Goal: Task Accomplishment & Management: Complete application form

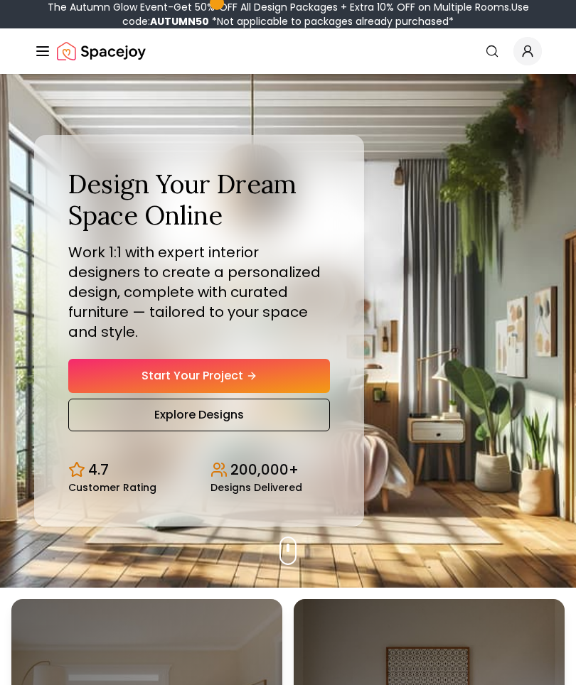
click at [278, 359] on link "Start Your Project" at bounding box center [199, 376] width 262 height 34
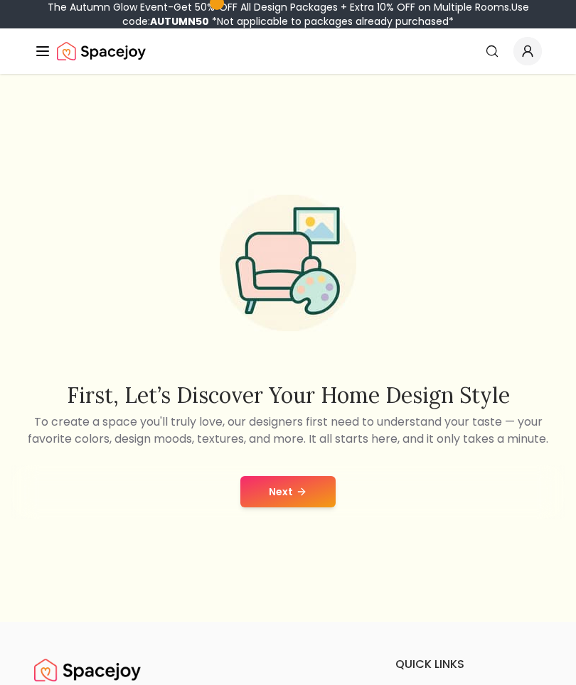
click at [313, 495] on button "Next" at bounding box center [287, 491] width 95 height 31
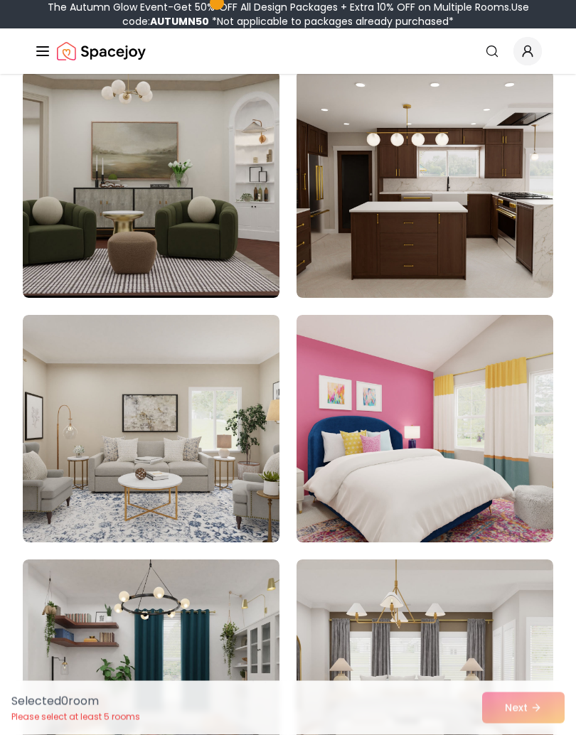
scroll to position [436, 0]
click at [461, 416] on img at bounding box center [424, 428] width 257 height 227
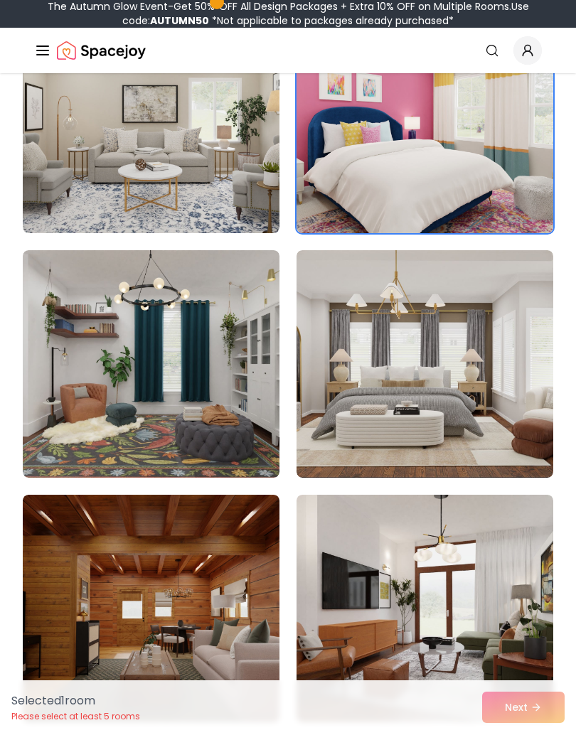
click at [444, 389] on img at bounding box center [424, 364] width 257 height 227
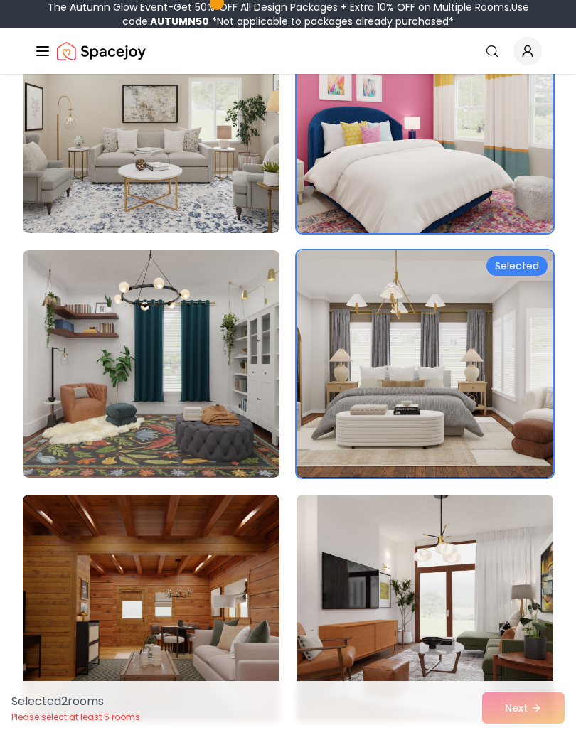
click at [247, 635] on img at bounding box center [151, 608] width 257 height 227
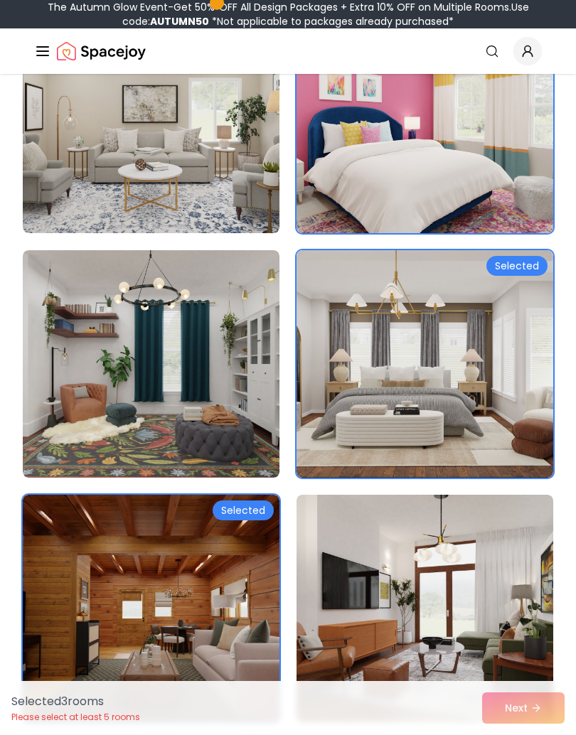
click at [529, 684] on div "Selected 3 room s Please select at least 5 rooms Next" at bounding box center [288, 708] width 576 height 54
click at [534, 684] on div "Selected 3 room s Please select at least 5 rooms Next" at bounding box center [288, 708] width 576 height 54
click at [447, 570] on img at bounding box center [424, 608] width 257 height 227
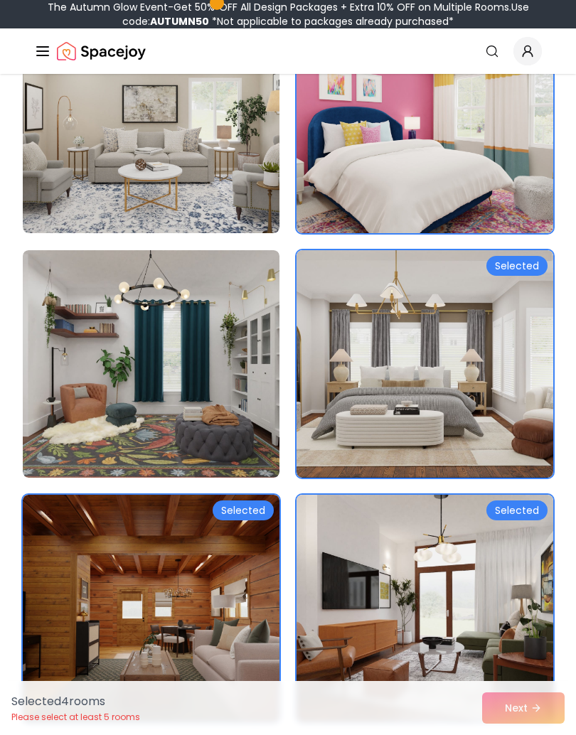
click at [522, 684] on div "Selected 4 room s Please select at least 5 rooms Next" at bounding box center [288, 708] width 576 height 54
click at [104, 298] on img at bounding box center [151, 363] width 257 height 227
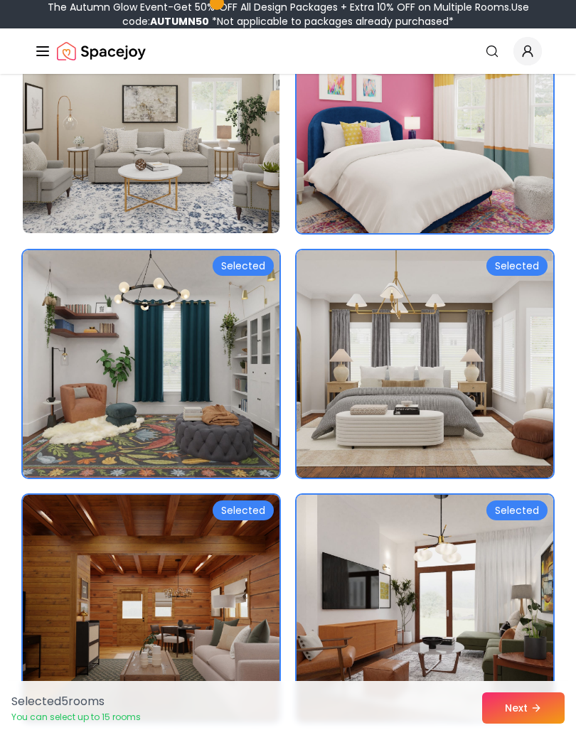
click at [519, 684] on button "Next" at bounding box center [523, 707] width 82 height 31
